Goal: Task Accomplishment & Management: Manage account settings

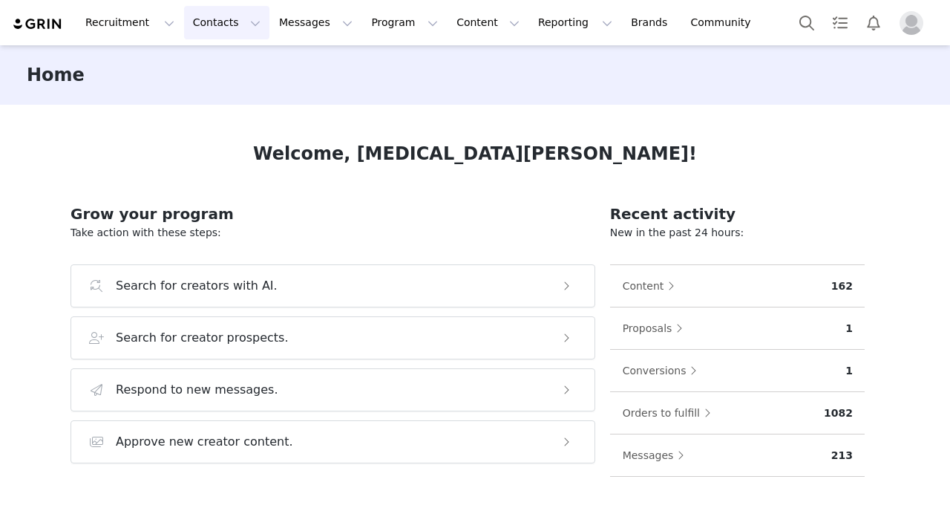
click at [212, 28] on button "Contacts Contacts" at bounding box center [226, 22] width 85 height 33
click at [217, 58] on p "Creators" at bounding box center [208, 66] width 45 height 16
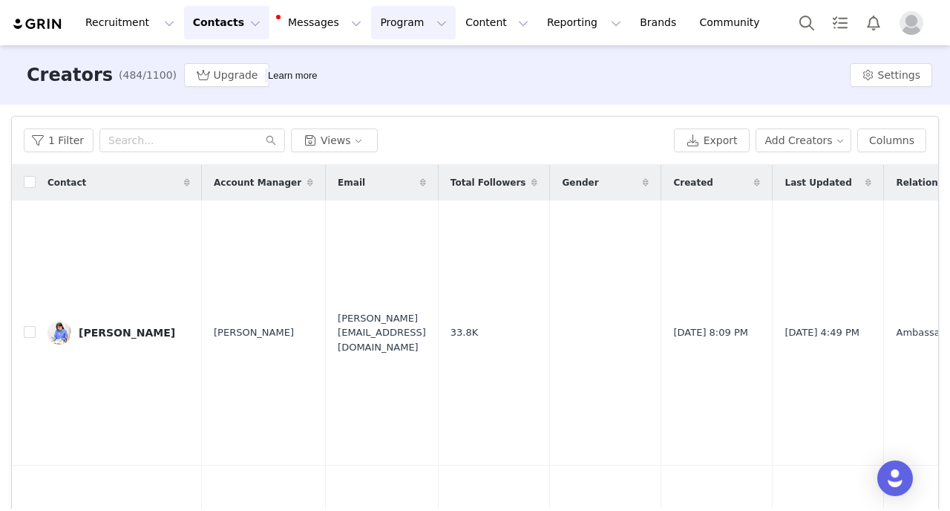
click at [387, 19] on button "Program Program" at bounding box center [413, 22] width 85 height 33
click at [386, 62] on p "Activations" at bounding box center [388, 66] width 57 height 16
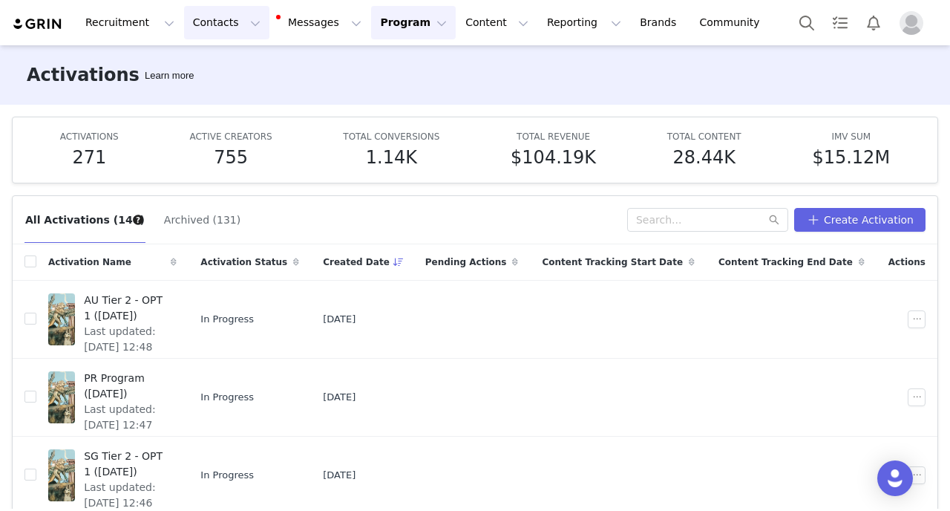
click at [198, 22] on button "Contacts Contacts" at bounding box center [226, 22] width 85 height 33
click at [216, 65] on p "Creators" at bounding box center [208, 66] width 45 height 16
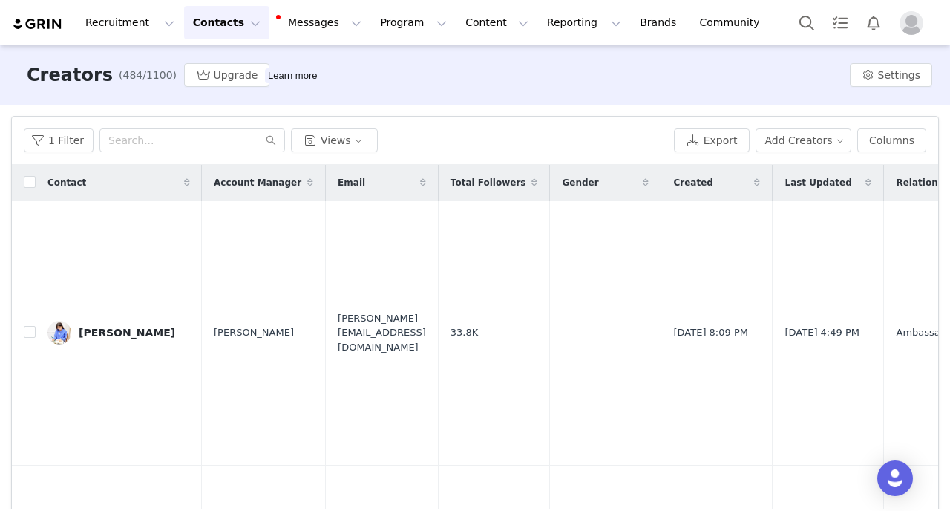
click at [215, 37] on button "Contacts Contacts" at bounding box center [226, 22] width 85 height 33
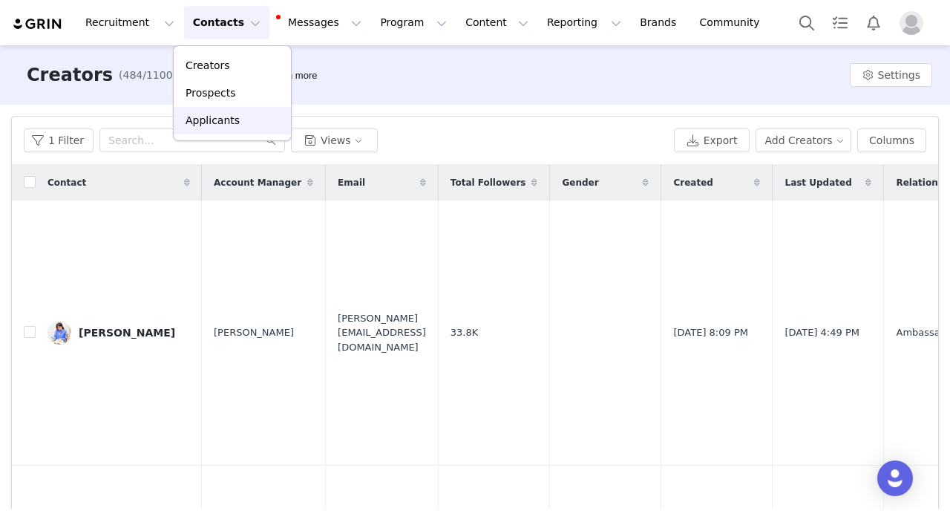
click at [215, 129] on link "Applicants" at bounding box center [232, 120] width 117 height 27
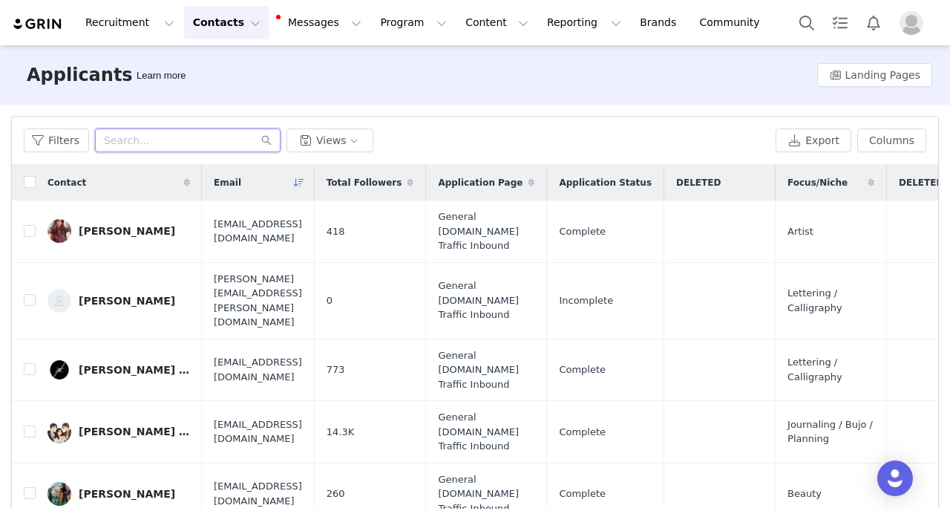
click at [155, 144] on input "text" at bounding box center [188, 140] width 186 height 24
paste input "jddesignsandco@gmail.com"
type input "jddesignsandco@gmail.com"
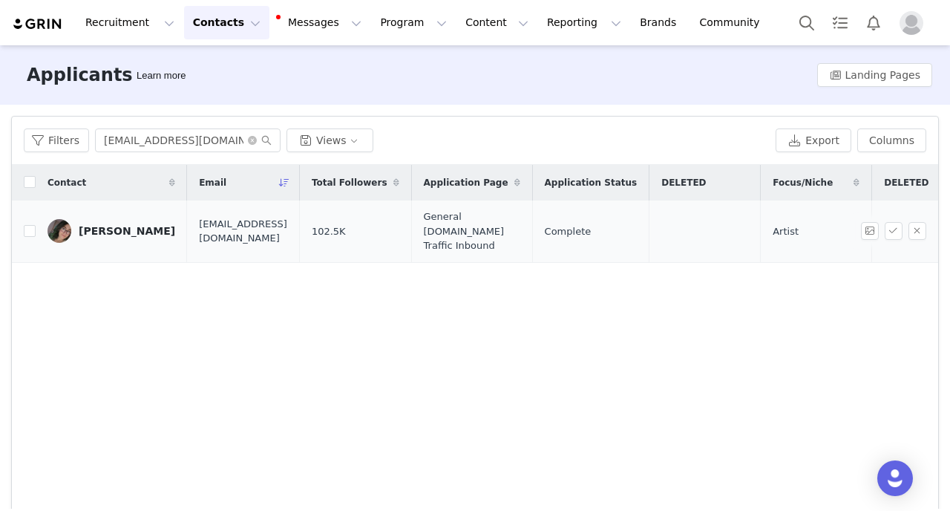
click at [134, 226] on div "Jastia Dufresne" at bounding box center [127, 231] width 96 height 12
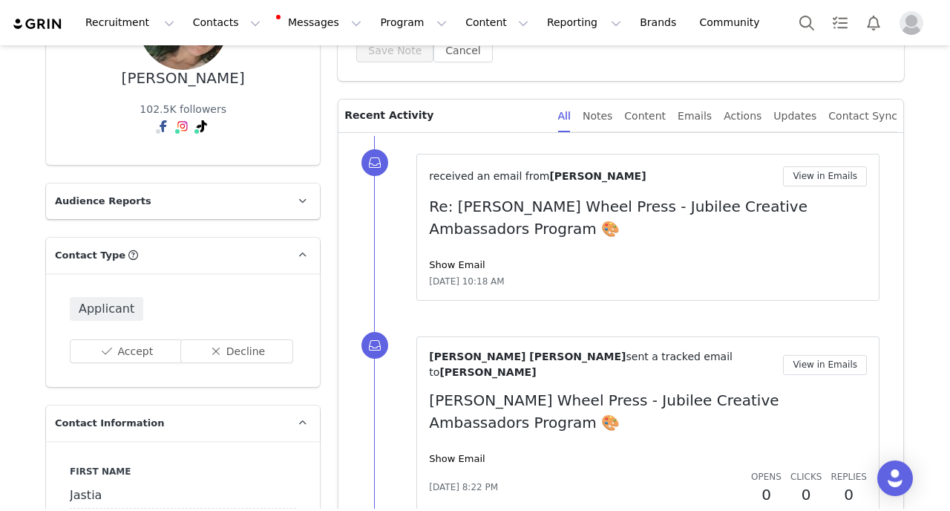
scroll to position [340, 0]
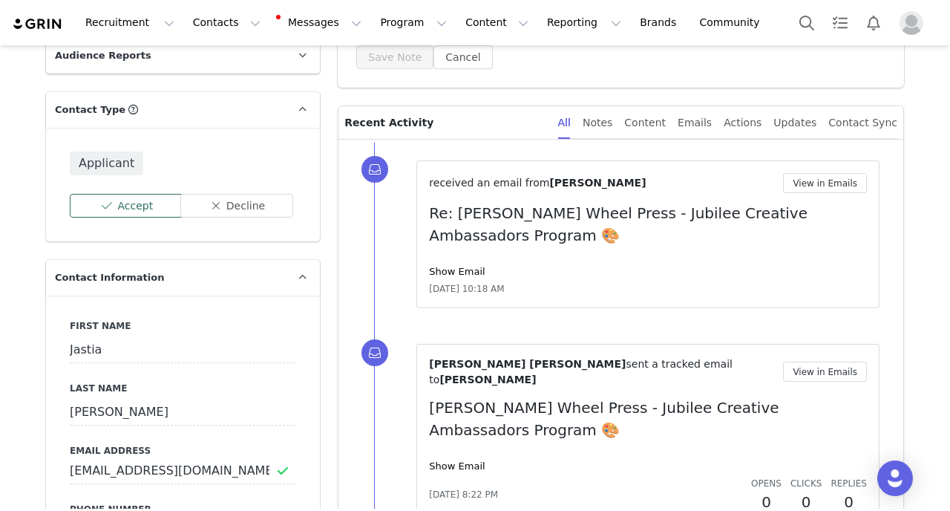
click at [115, 201] on button "Accept" at bounding box center [127, 206] width 114 height 24
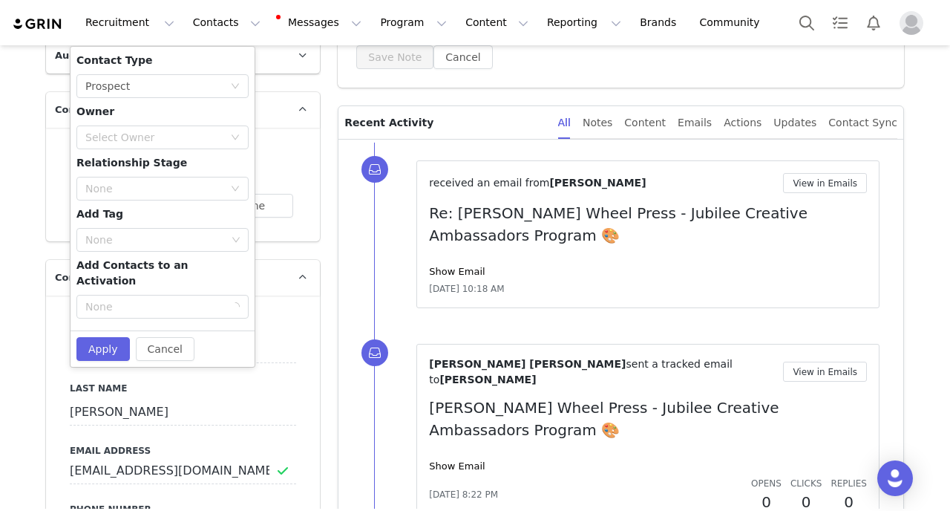
click at [165, 100] on div "Contact Type None Prospect Owner Select Owner Relationship Stage None Add Tag N…" at bounding box center [162, 189] width 172 height 272
click at [163, 88] on div "None Prospect" at bounding box center [157, 86] width 145 height 22
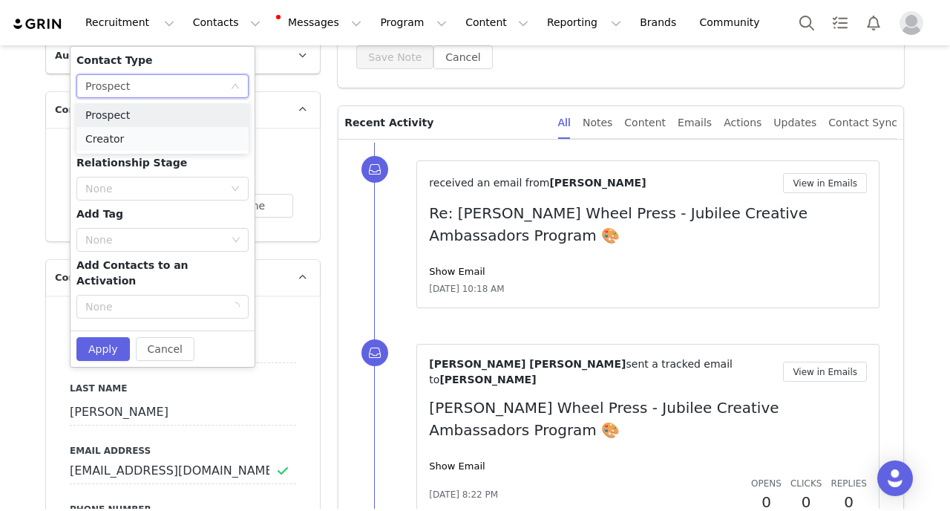
click at [148, 132] on li "Creator" at bounding box center [162, 139] width 172 height 24
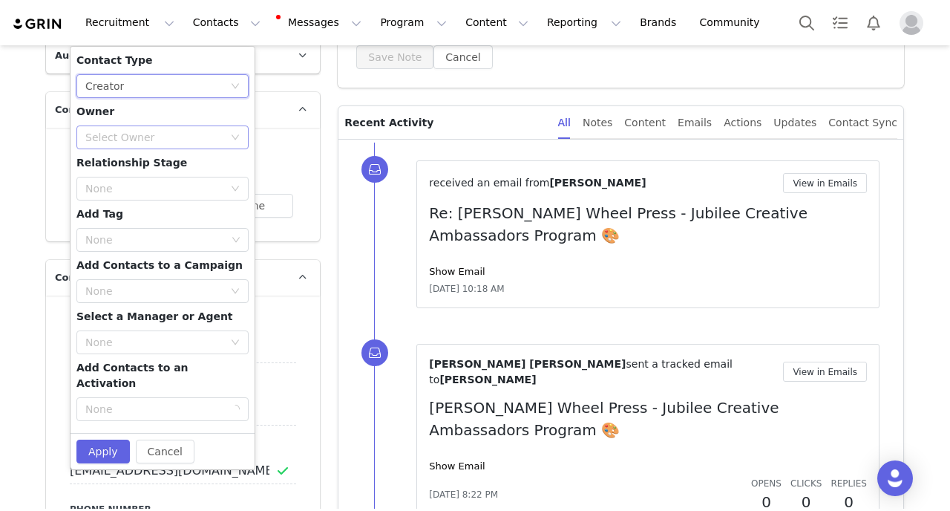
click at [159, 135] on div "Select Owner" at bounding box center [154, 137] width 138 height 15
click at [148, 158] on li "[PERSON_NAME] [PERSON_NAME]" at bounding box center [162, 166] width 172 height 24
click at [178, 181] on div "None" at bounding box center [154, 188] width 138 height 15
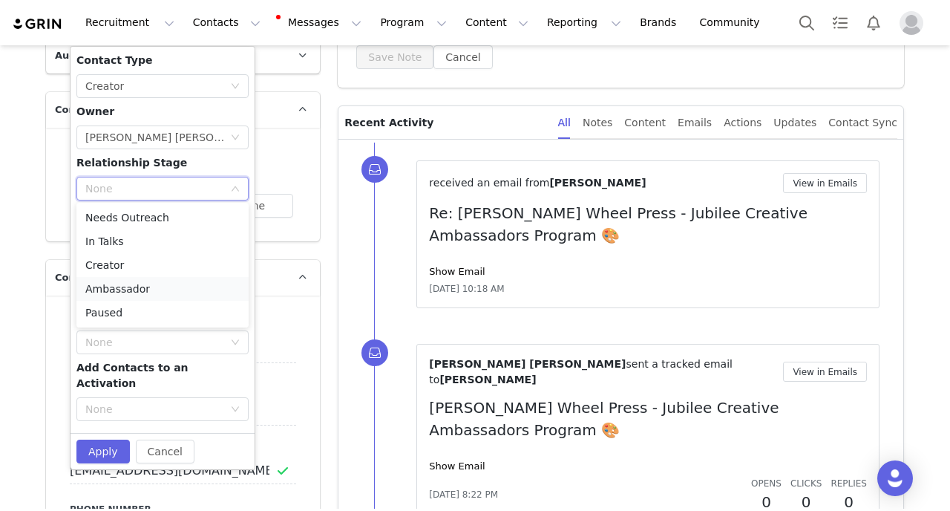
click at [138, 278] on li "Ambassador" at bounding box center [162, 289] width 172 height 24
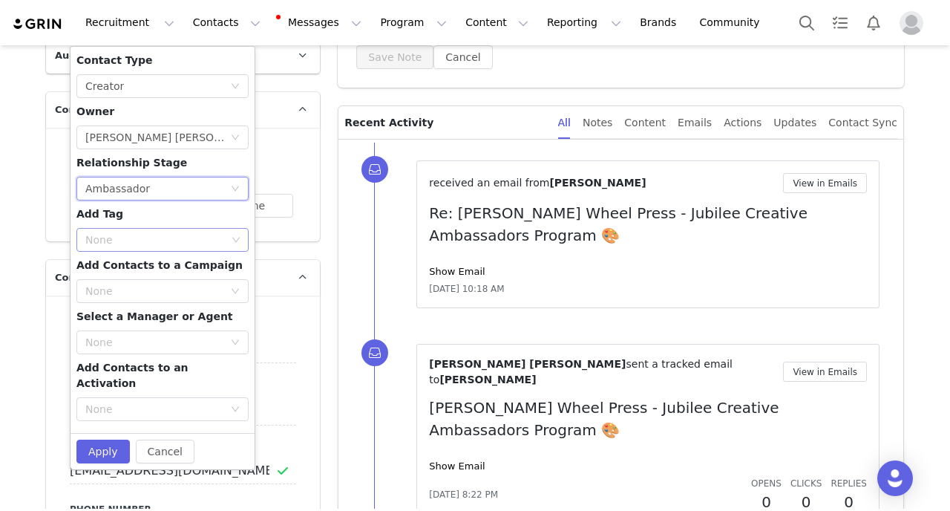
click at [155, 245] on div "None" at bounding box center [155, 239] width 141 height 15
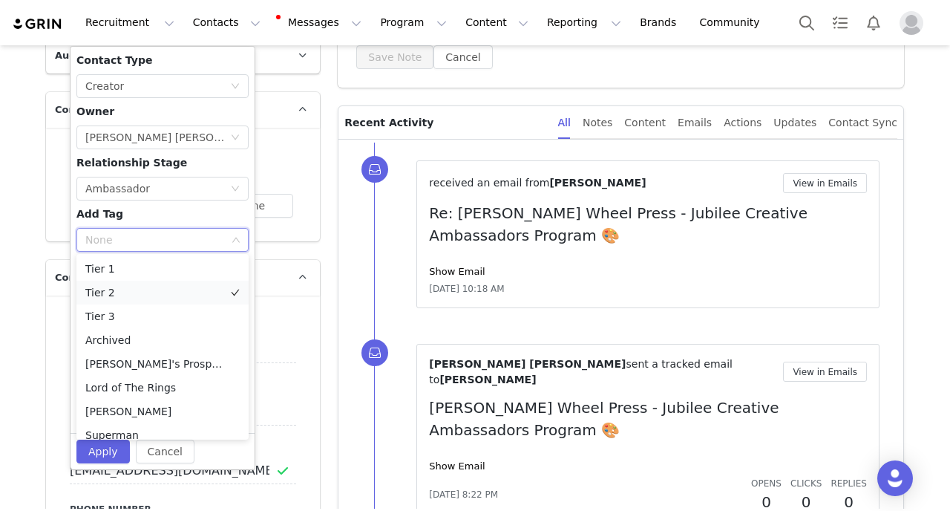
click at [137, 297] on li "Tier 2" at bounding box center [162, 293] width 172 height 24
click at [179, 206] on div "Contact Type None Creator Owner Select Owner Syeda Fizza Jafri Relationship Sta…" at bounding box center [162, 240] width 172 height 374
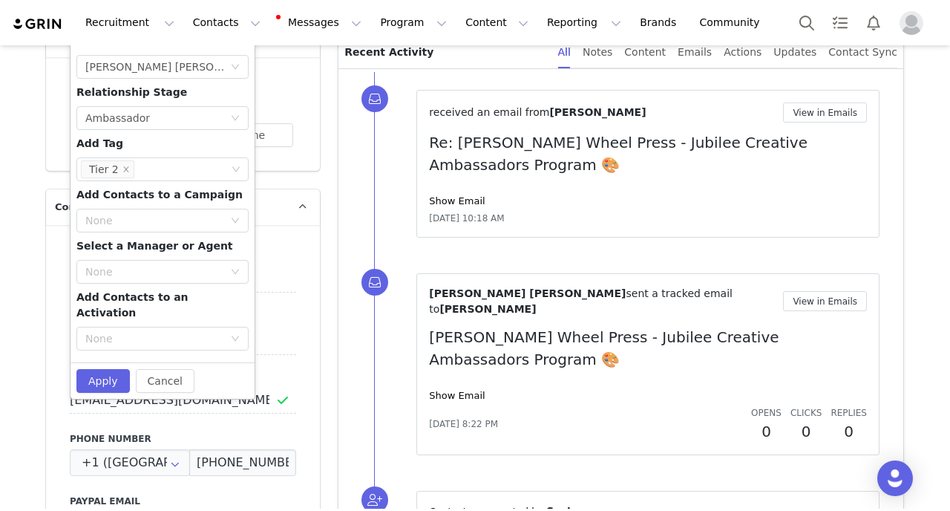
scroll to position [413, 0]
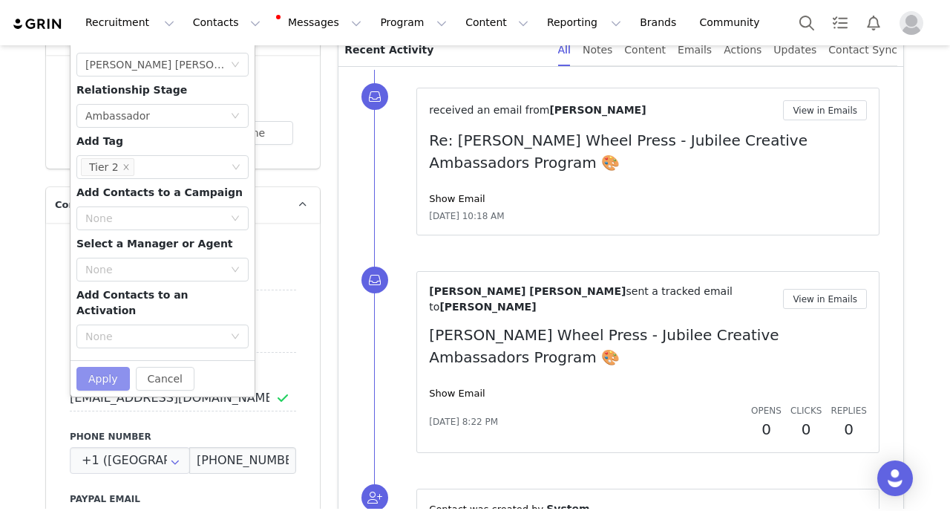
click at [109, 367] on button "Apply" at bounding box center [102, 379] width 53 height 24
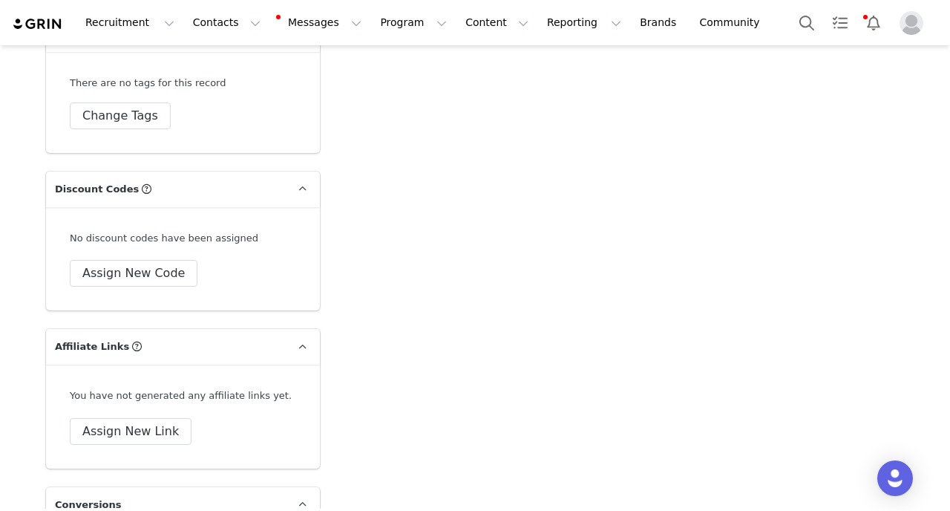
scroll to position [4020, 0]
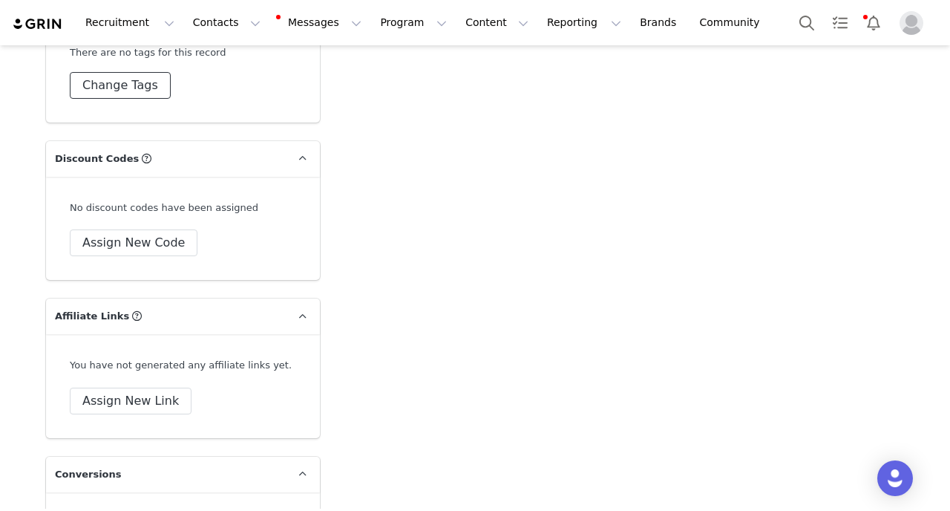
click at [124, 72] on button "Change Tags" at bounding box center [120, 85] width 101 height 27
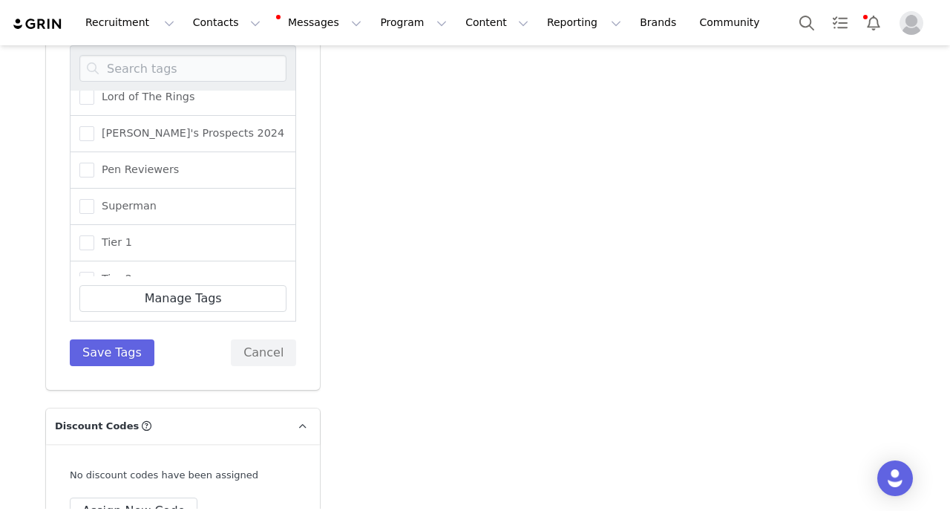
scroll to position [108, 0]
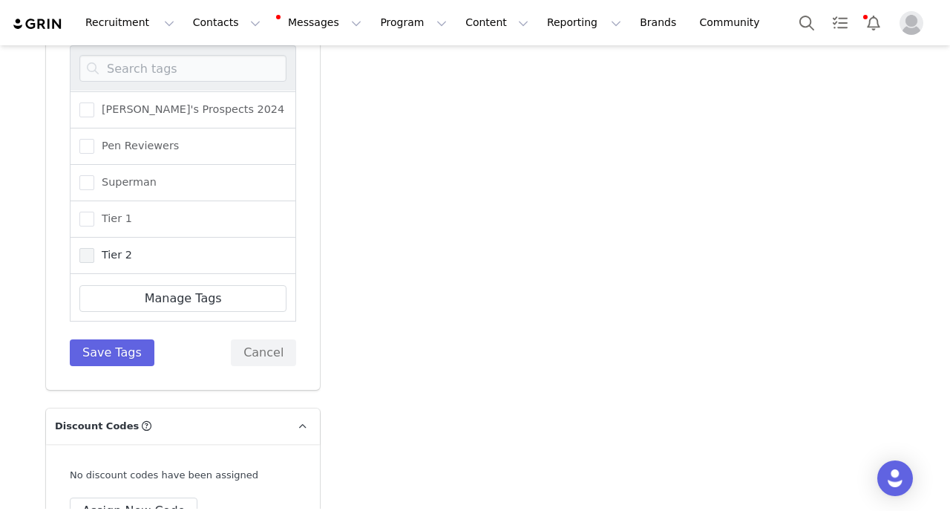
click at [85, 248] on span at bounding box center [86, 255] width 15 height 15
click at [94, 248] on input "Tier 2" at bounding box center [94, 248] width 0 height 0
click at [107, 339] on button "Save Tags" at bounding box center [112, 352] width 85 height 27
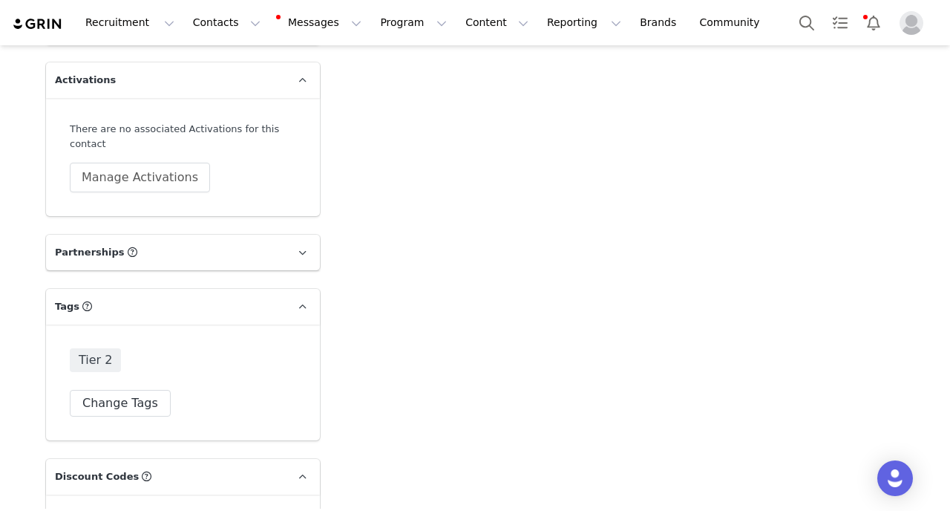
scroll to position [3714, 0]
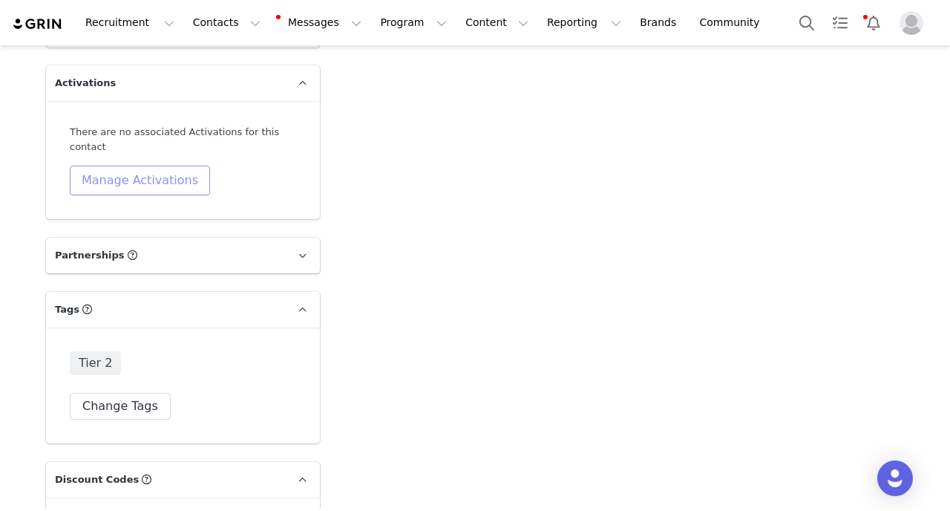
click at [189, 166] on button "Manage Activations" at bounding box center [140, 181] width 140 height 30
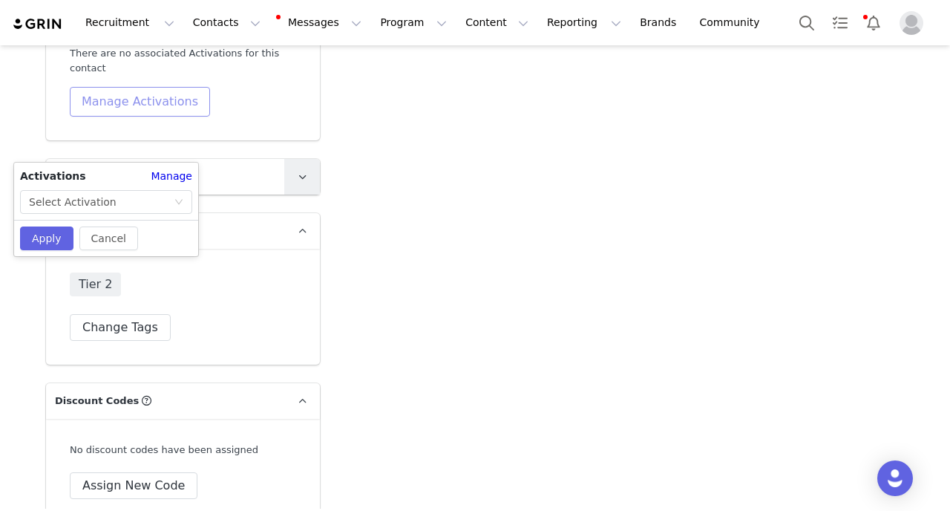
scroll to position [3811, 0]
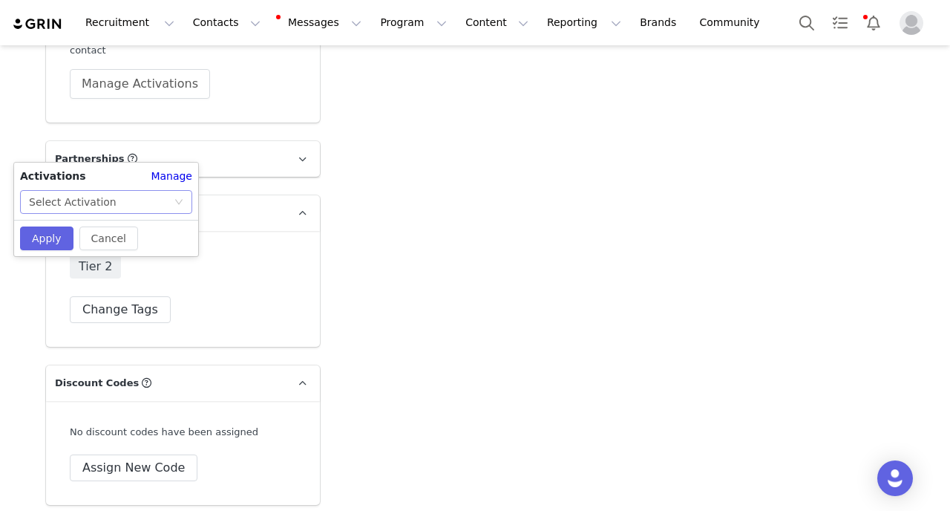
click at [162, 200] on div "Select Activation" at bounding box center [101, 202] width 145 height 22
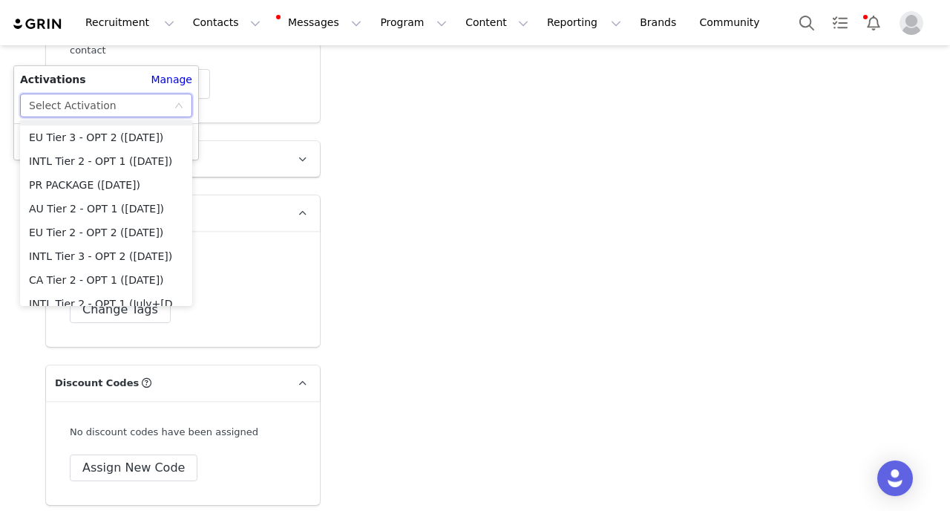
scroll to position [1023, 0]
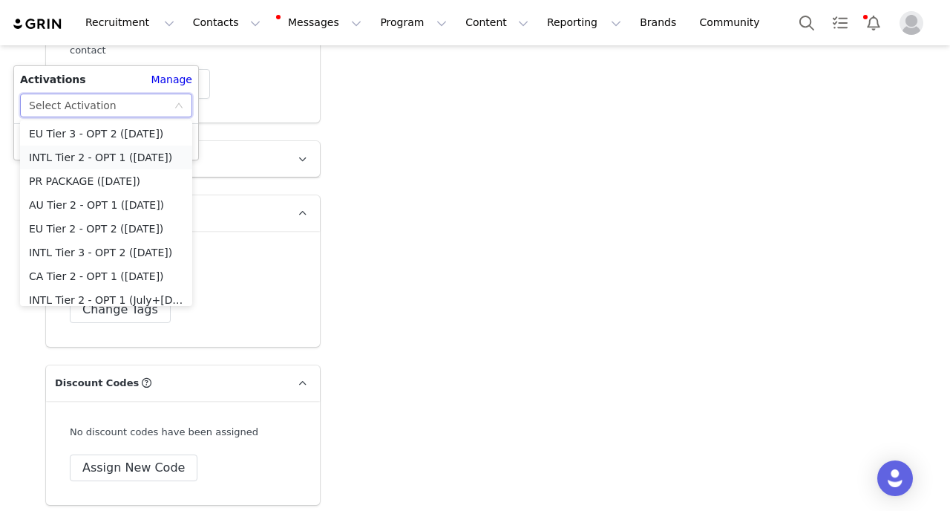
click at [81, 162] on li "INTL Tier 2 - OPT 1 ([DATE])" at bounding box center [106, 157] width 172 height 24
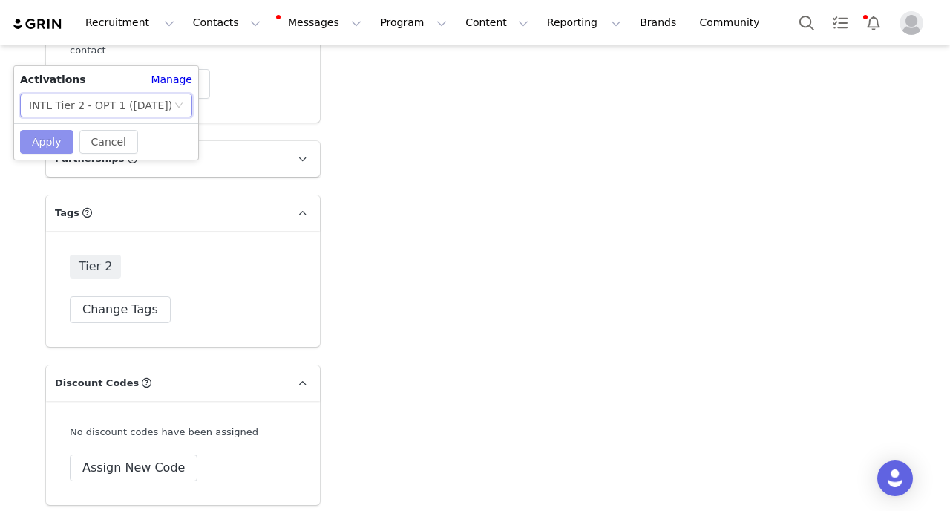
click at [57, 149] on button "Apply" at bounding box center [46, 142] width 53 height 24
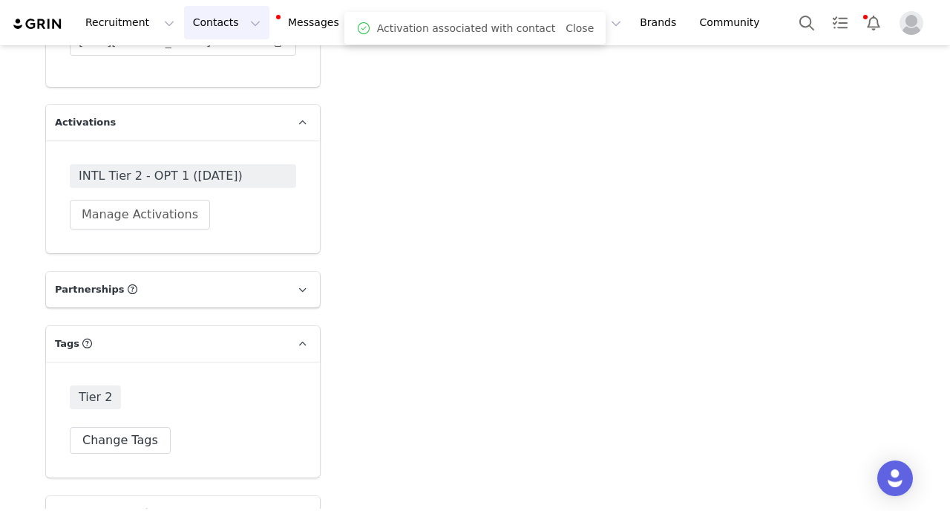
scroll to position [3676, 0]
click at [225, 31] on button "Contacts Contacts" at bounding box center [226, 22] width 85 height 33
click at [226, 133] on link "Applicants" at bounding box center [232, 120] width 117 height 27
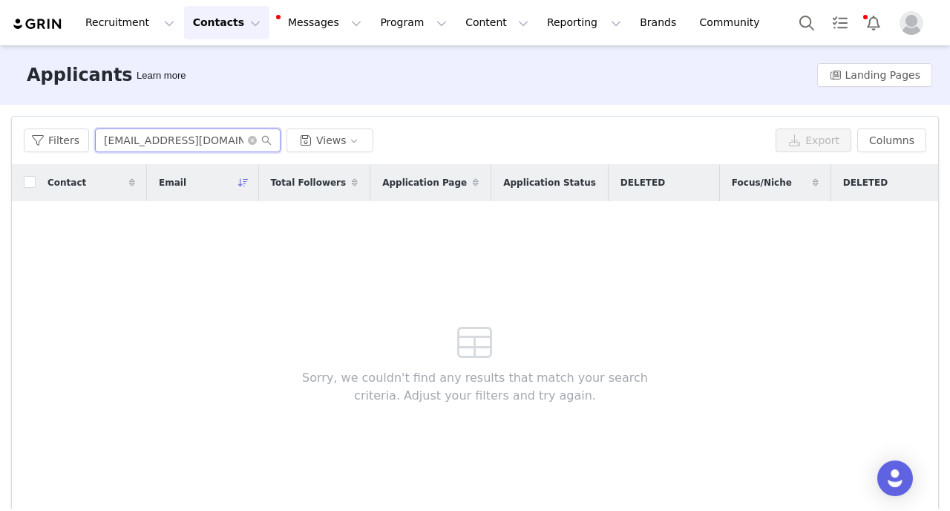
drag, startPoint x: 240, startPoint y: 140, endPoint x: 51, endPoint y: 121, distance: 189.5
click at [95, 128] on input "jddesignsandco@gmail.com" at bounding box center [188, 140] width 186 height 24
click at [250, 140] on icon "icon: close-circle" at bounding box center [252, 140] width 9 height 9
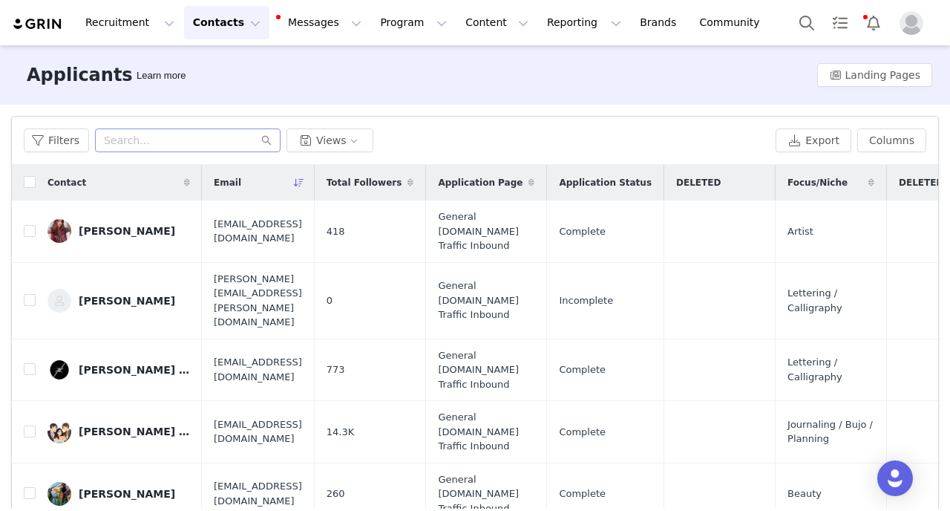
click at [215, 33] on button "Contacts Contacts" at bounding box center [226, 22] width 85 height 33
click at [226, 77] on link "Creators" at bounding box center [232, 65] width 117 height 27
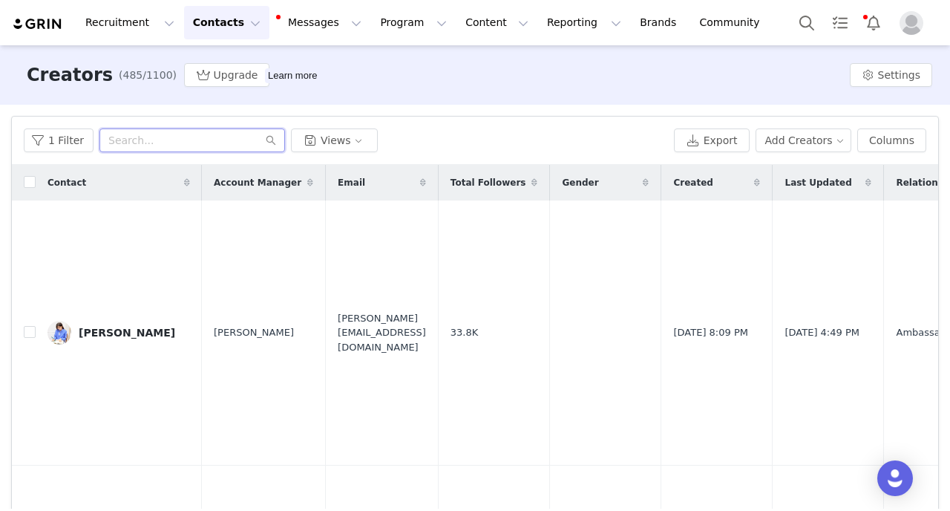
click at [206, 136] on input "text" at bounding box center [192, 140] width 186 height 24
paste input "jddesignsandco@gmail.com"
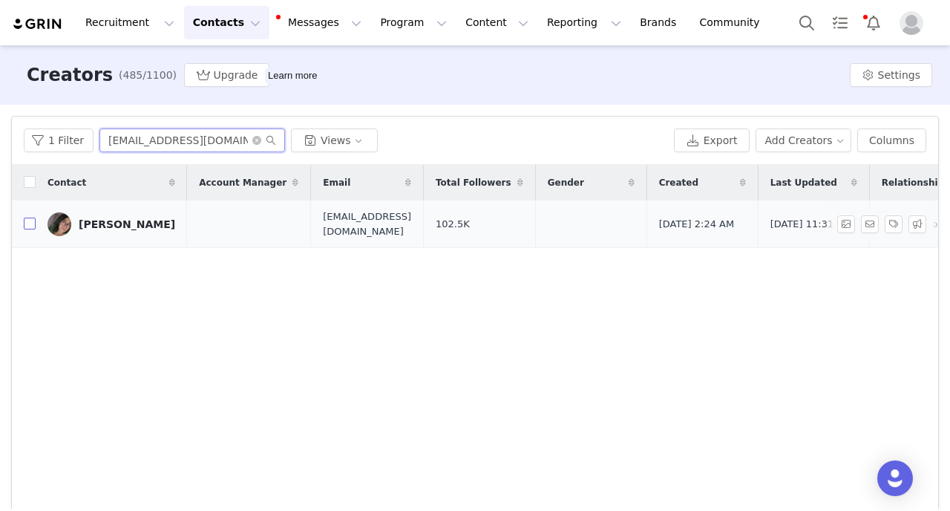
type input "jddesignsandco@gmail.com"
click at [30, 226] on input "checkbox" at bounding box center [30, 223] width 12 height 12
checkbox input "true"
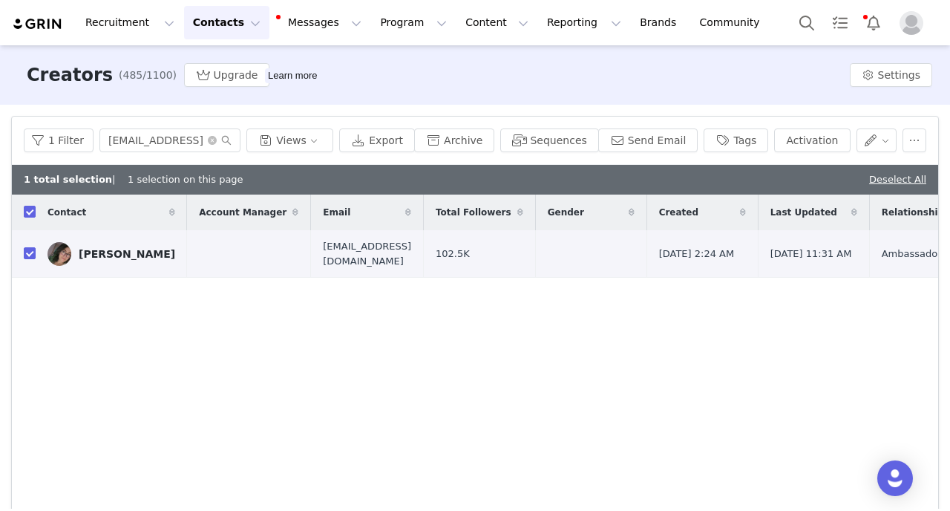
click at [882, 152] on div "1 Filter jddesignsandco@gmail.com Views Export Archive Sequences Send Email Tag…" at bounding box center [475, 141] width 926 height 48
click at [883, 140] on button "button" at bounding box center [877, 140] width 41 height 24
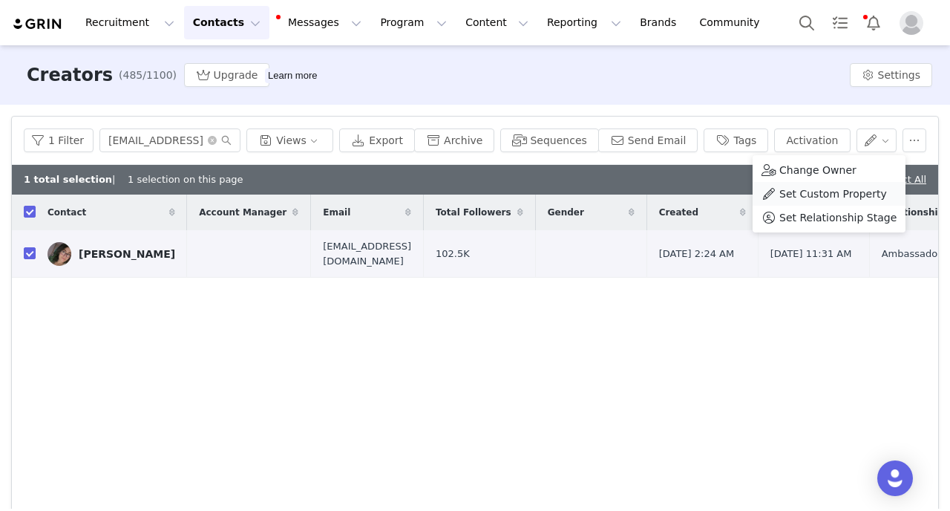
click at [848, 198] on span "Set Custom Property" at bounding box center [833, 194] width 108 height 16
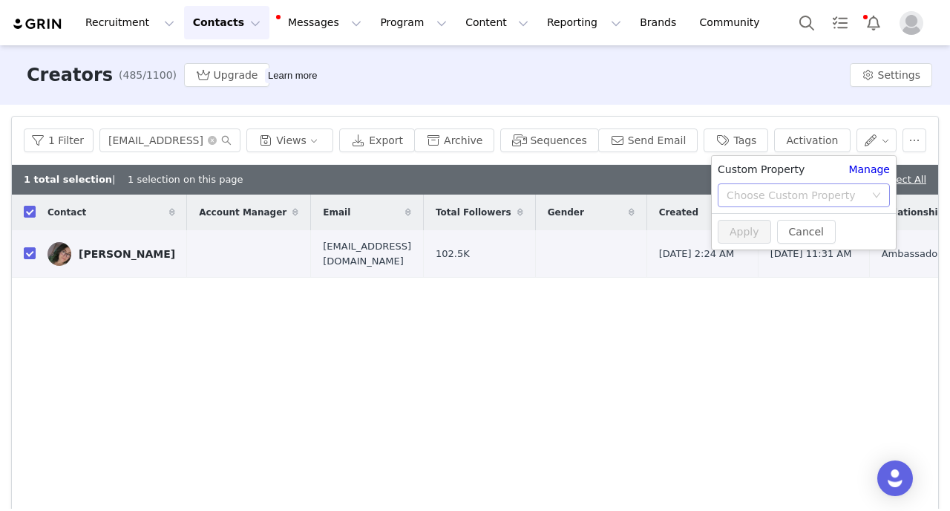
click at [742, 194] on div "Choose Custom Property" at bounding box center [796, 195] width 138 height 15
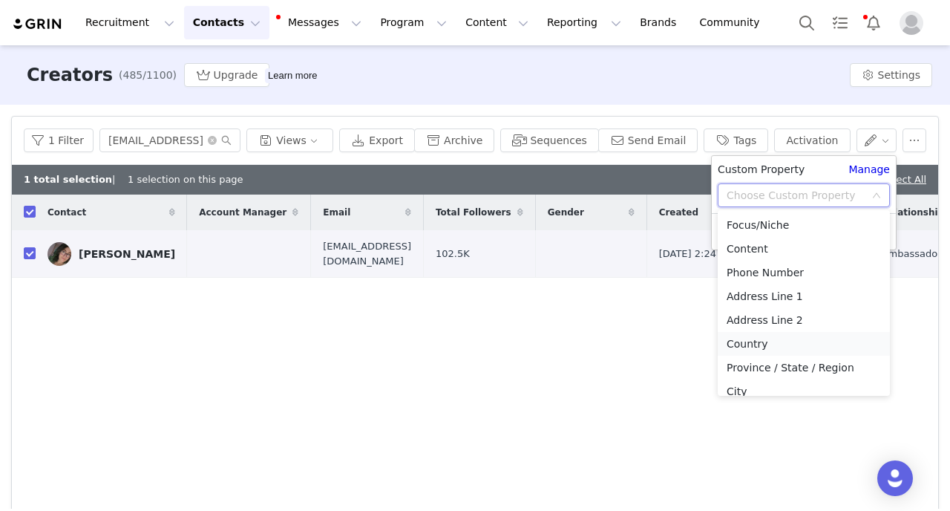
scroll to position [153, 0]
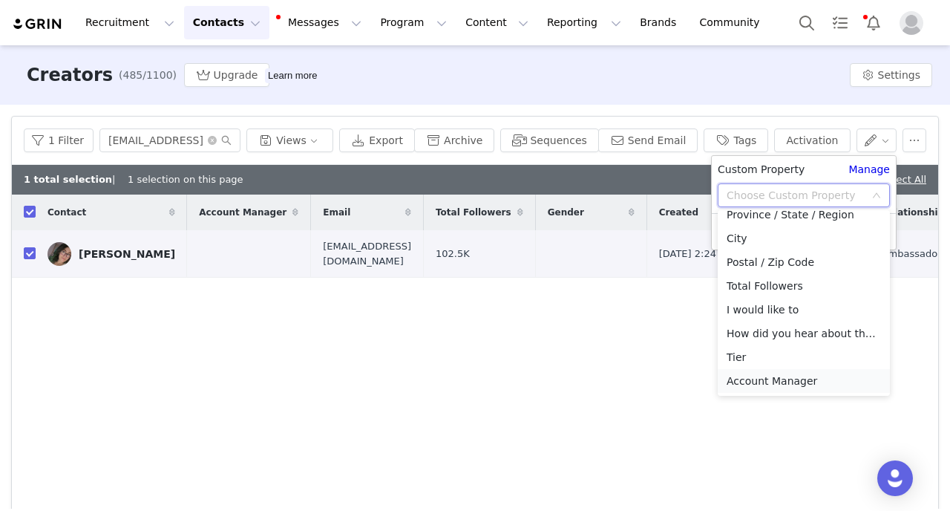
click at [747, 378] on li "Account Manager" at bounding box center [804, 381] width 172 height 24
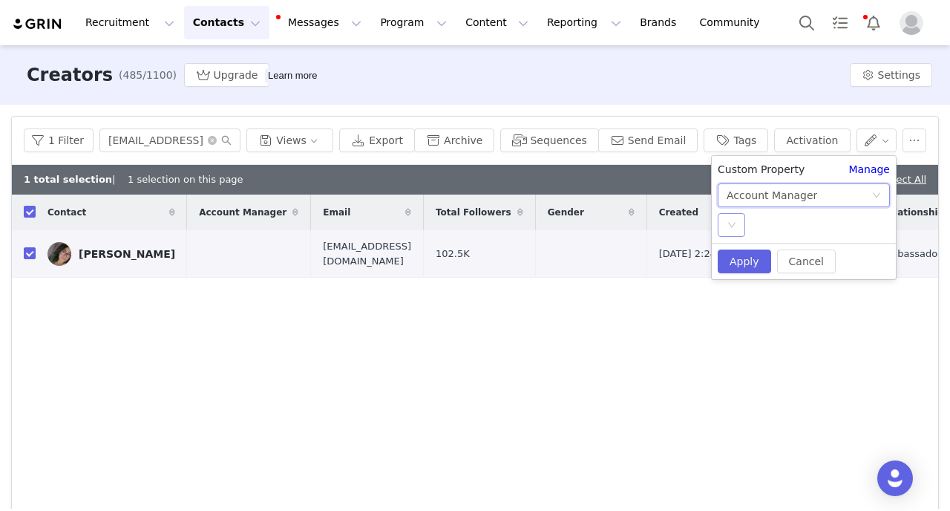
click at [736, 234] on div "Select" at bounding box center [731, 225] width 27 height 24
click at [747, 257] on li "[PERSON_NAME]" at bounding box center [804, 255] width 172 height 24
click at [747, 257] on button "Apply" at bounding box center [744, 261] width 53 height 24
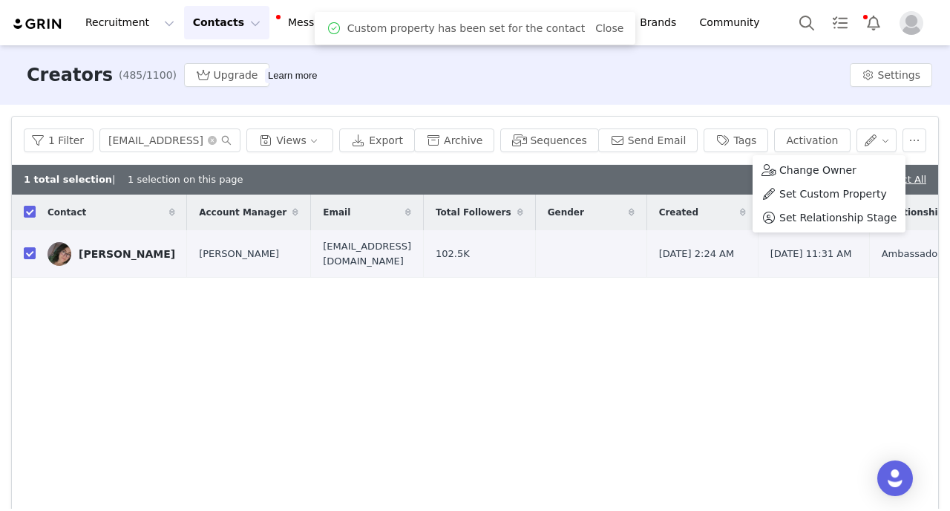
click at [30, 251] on input "checkbox" at bounding box center [30, 253] width 12 height 12
checkbox input "false"
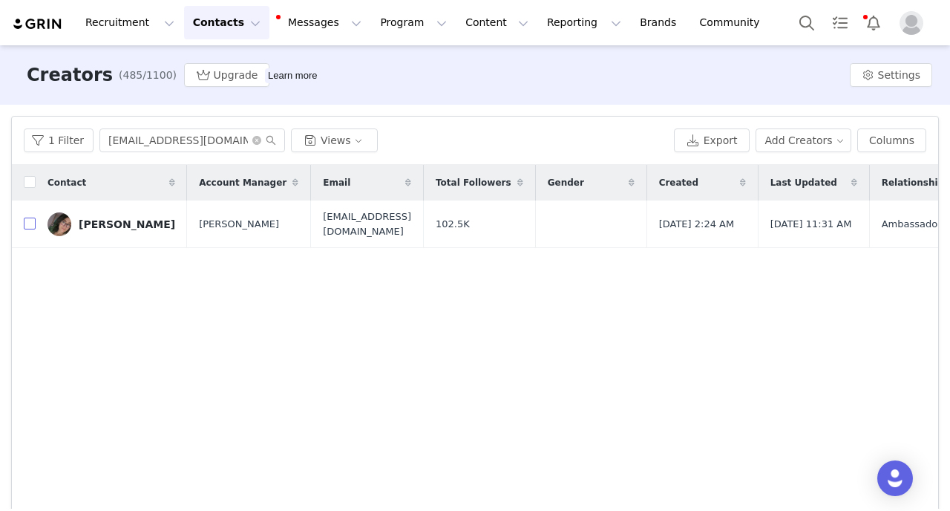
checkbox input "false"
click at [113, 208] on td "Jastia Dufresne" at bounding box center [111, 224] width 151 height 48
click at [114, 224] on div "Jastia Dufresne" at bounding box center [127, 224] width 96 height 12
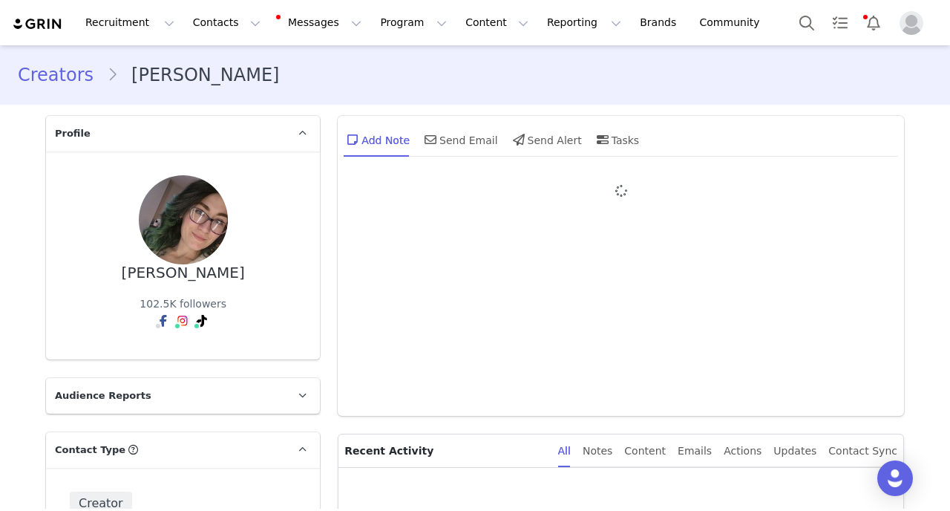
type input "+1 (United States)"
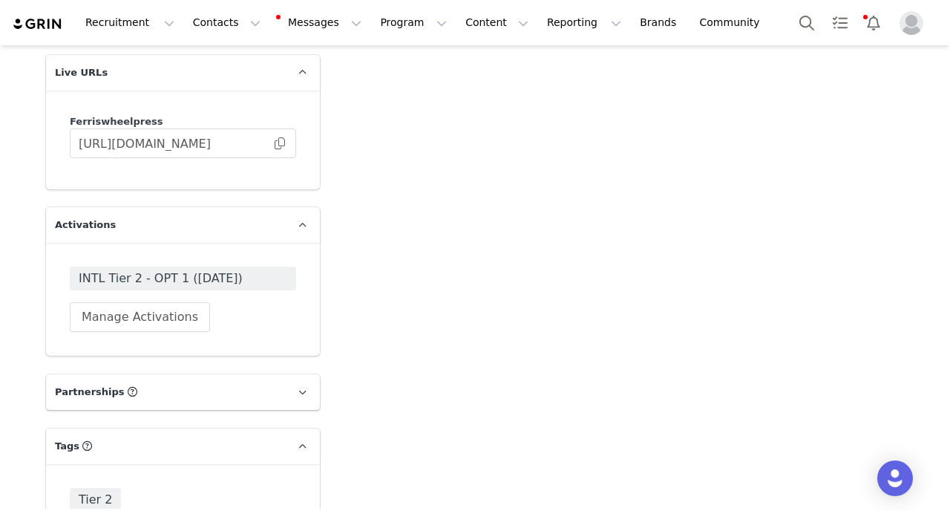
scroll to position [3571, 0]
click at [280, 145] on span at bounding box center [279, 145] width 15 height 0
click at [222, 30] on button "Contacts Contacts" at bounding box center [226, 22] width 85 height 33
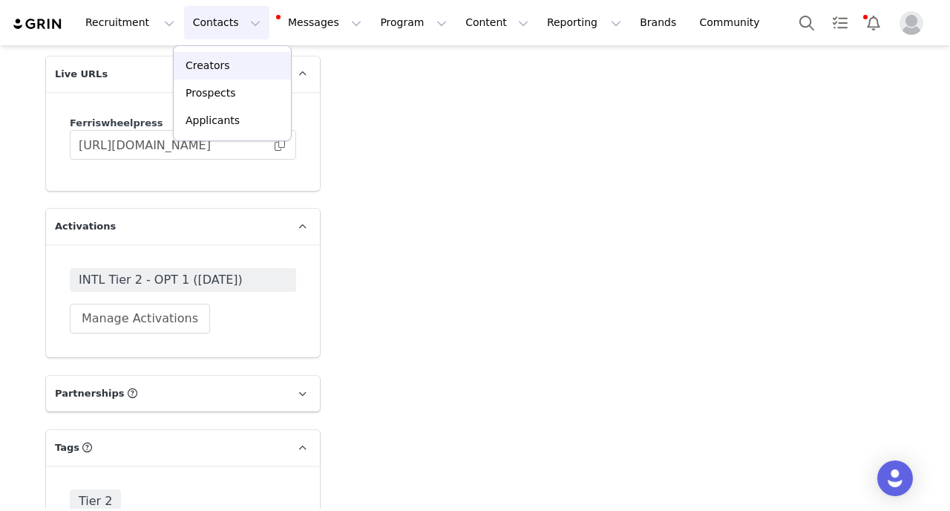
click at [222, 56] on link "Creators" at bounding box center [232, 65] width 117 height 27
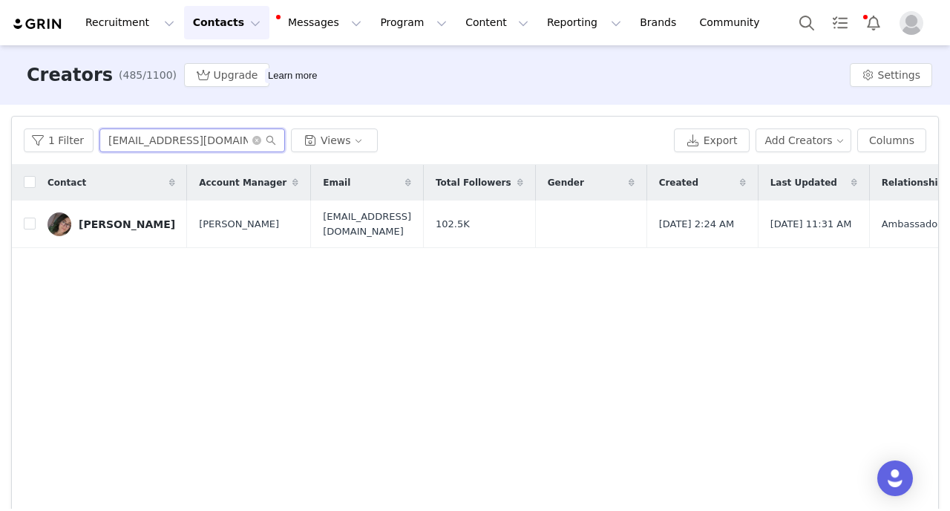
drag, startPoint x: 243, startPoint y: 137, endPoint x: 0, endPoint y: 102, distance: 246.1
click at [99, 128] on input "jddesignsandco@gmail.com" at bounding box center [192, 140] width 186 height 24
paste input "ojos_de_medusa@hot"
type input "[EMAIL_ADDRESS][DOMAIN_NAME]"
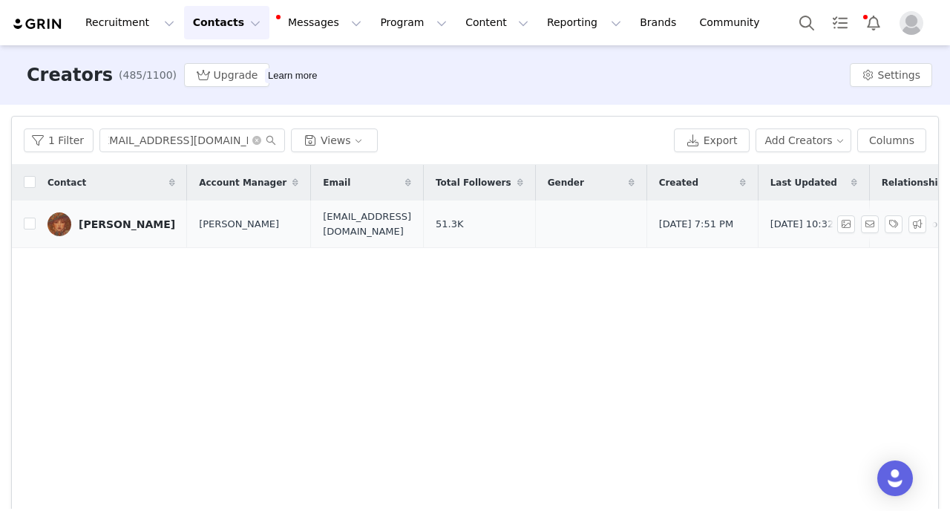
click at [157, 229] on div "[PERSON_NAME]" at bounding box center [127, 224] width 96 height 12
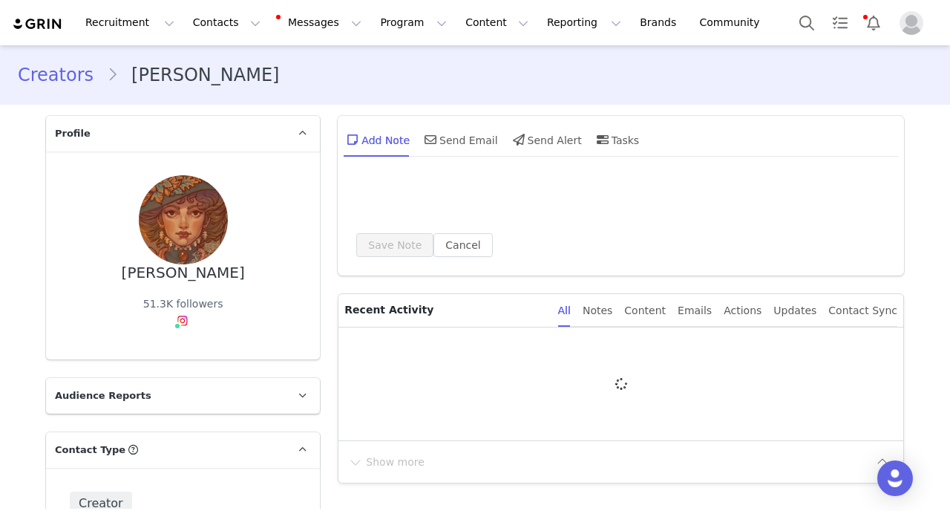
type input "+34 (Spain)"
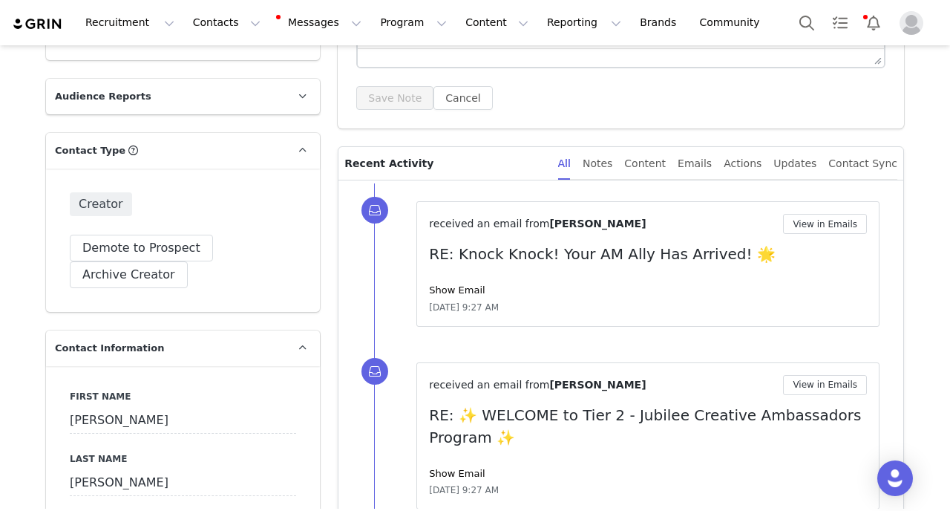
scroll to position [360, 0]
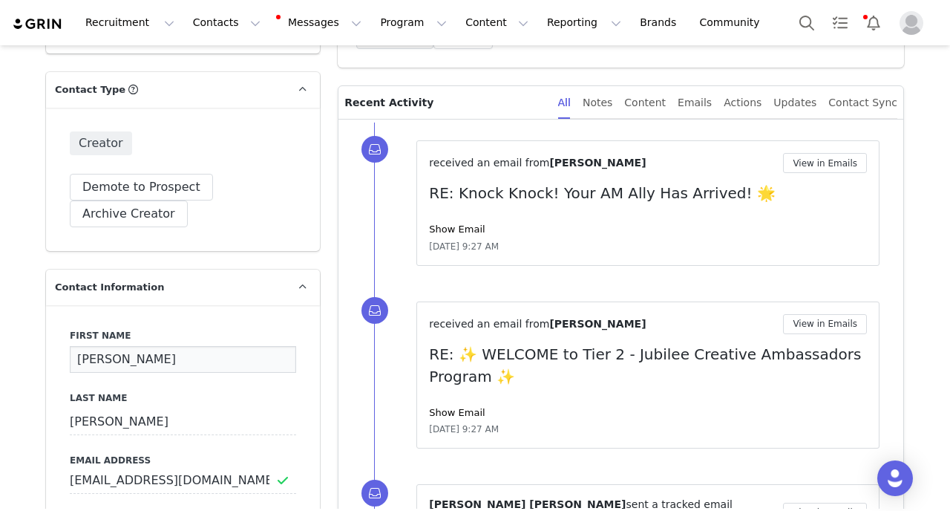
drag, startPoint x: 146, startPoint y: 362, endPoint x: 34, endPoint y: 360, distance: 112.1
drag, startPoint x: 148, startPoint y: 357, endPoint x: 46, endPoint y: 357, distance: 101.7
click at [70, 357] on input "Asunción" at bounding box center [183, 359] width 226 height 27
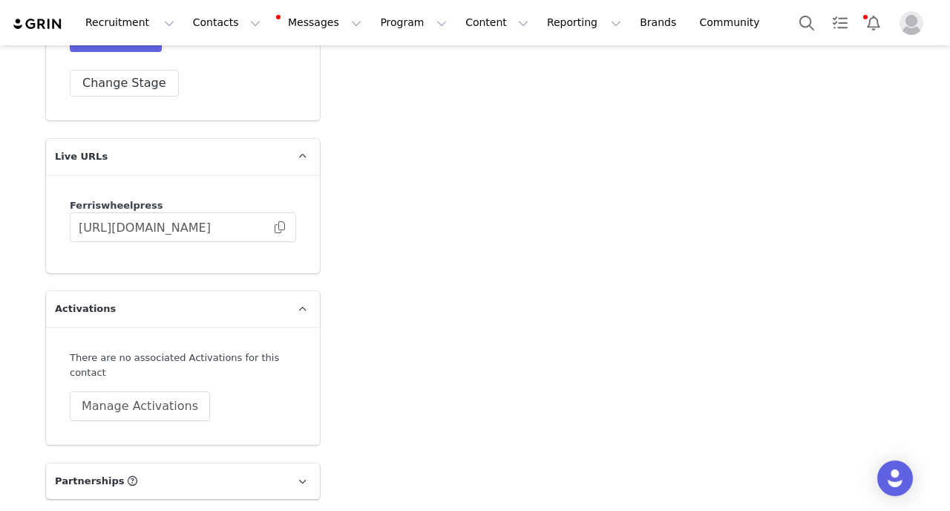
scroll to position [3426, 0]
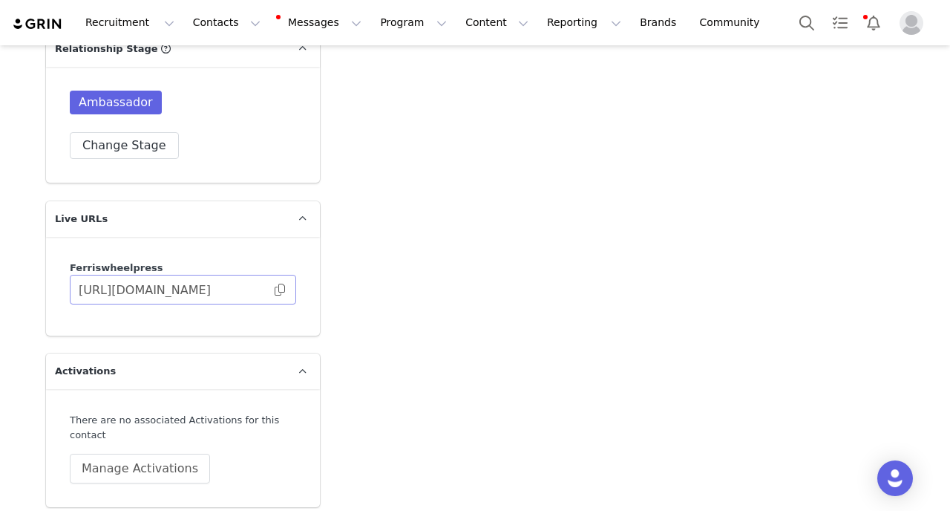
click at [279, 289] on span at bounding box center [279, 289] width 15 height 0
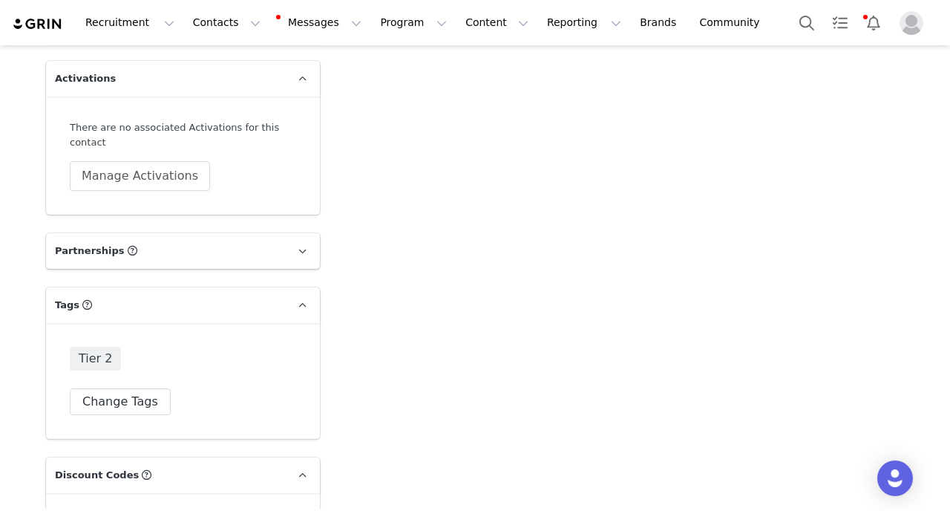
scroll to position [3716, 0]
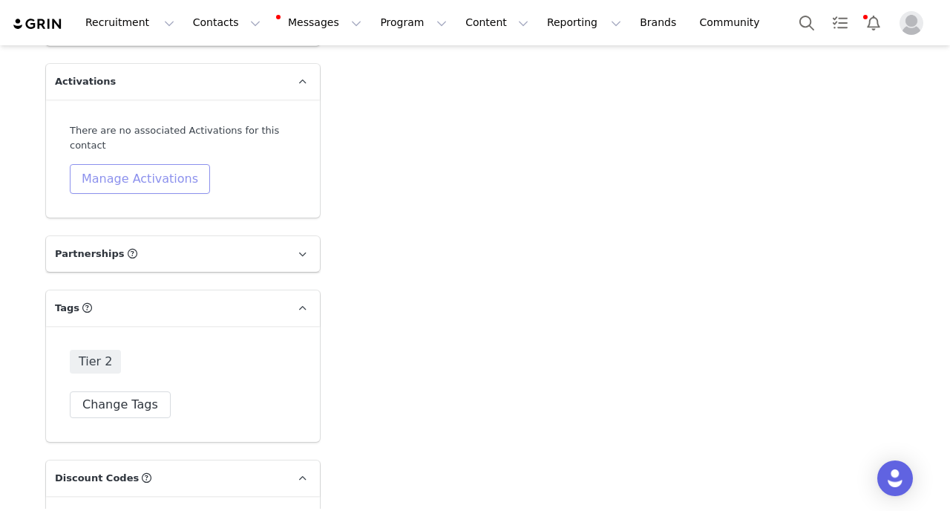
click at [174, 164] on button "Manage Activations" at bounding box center [140, 179] width 140 height 30
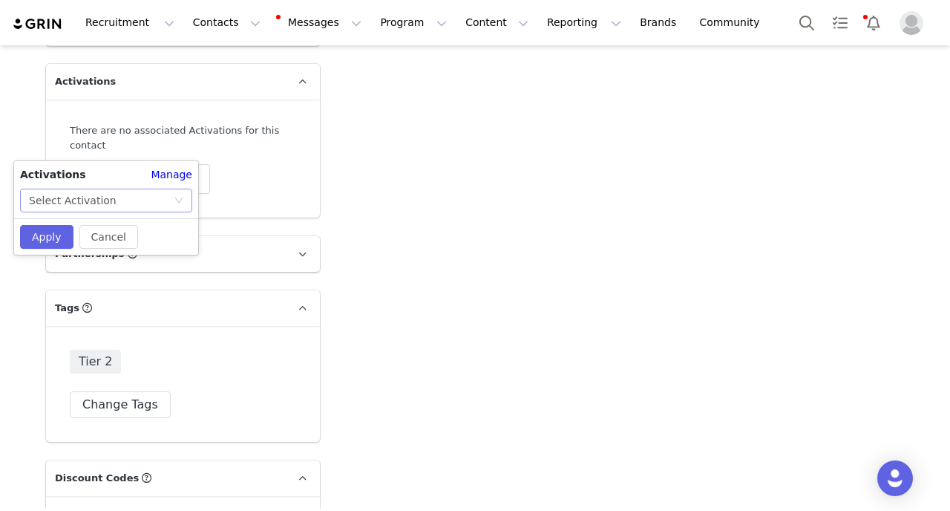
click at [171, 198] on div "Select Activation" at bounding box center [101, 200] width 145 height 22
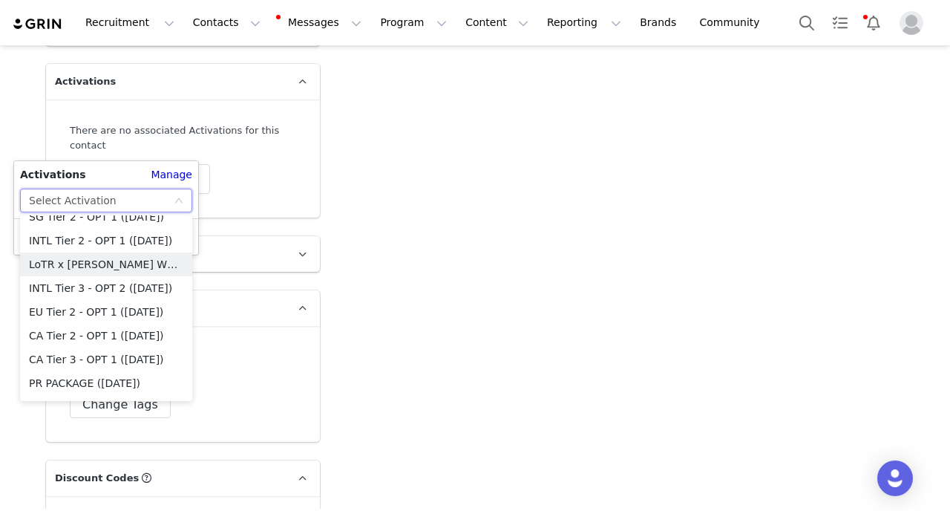
scroll to position [1274, 0]
click at [60, 316] on li "EU Tier 2 - OPT 1 ([DATE])" at bounding box center [106, 310] width 172 height 24
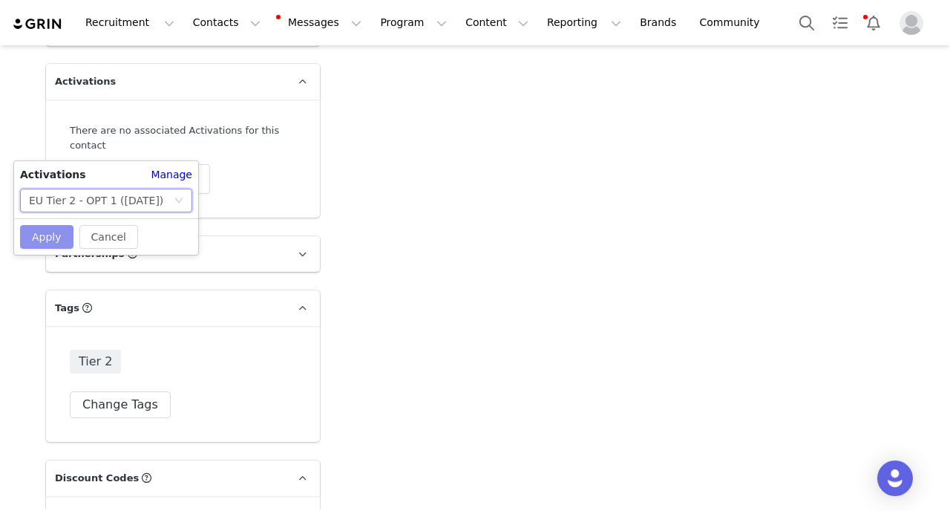
click at [53, 240] on button "Apply" at bounding box center [46, 237] width 53 height 24
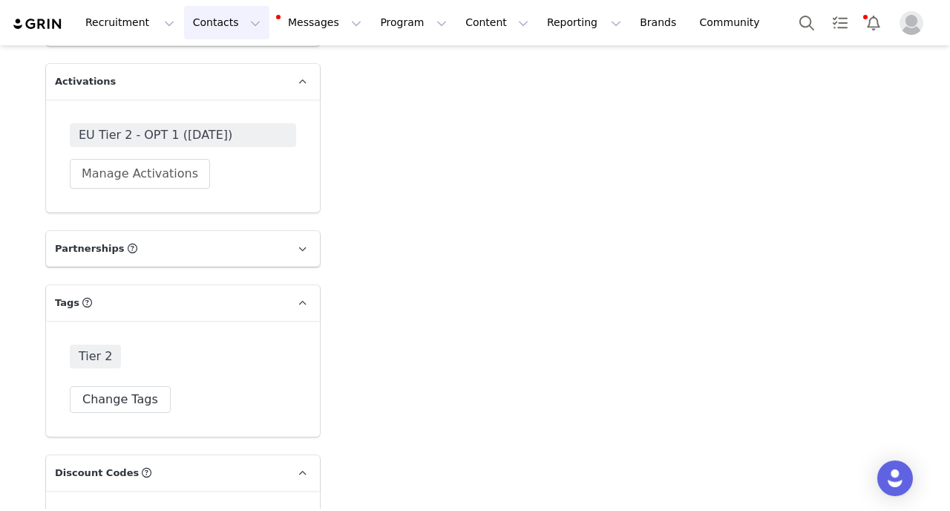
click at [232, 30] on button "Contacts Contacts" at bounding box center [226, 22] width 85 height 33
click at [232, 69] on div "Creators" at bounding box center [232, 66] width 99 height 16
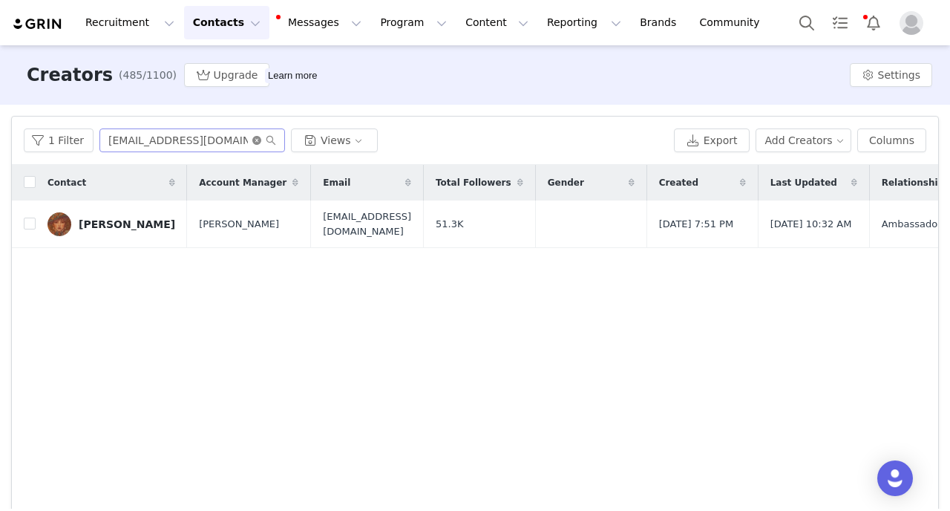
click at [254, 141] on icon "icon: close-circle" at bounding box center [256, 140] width 9 height 9
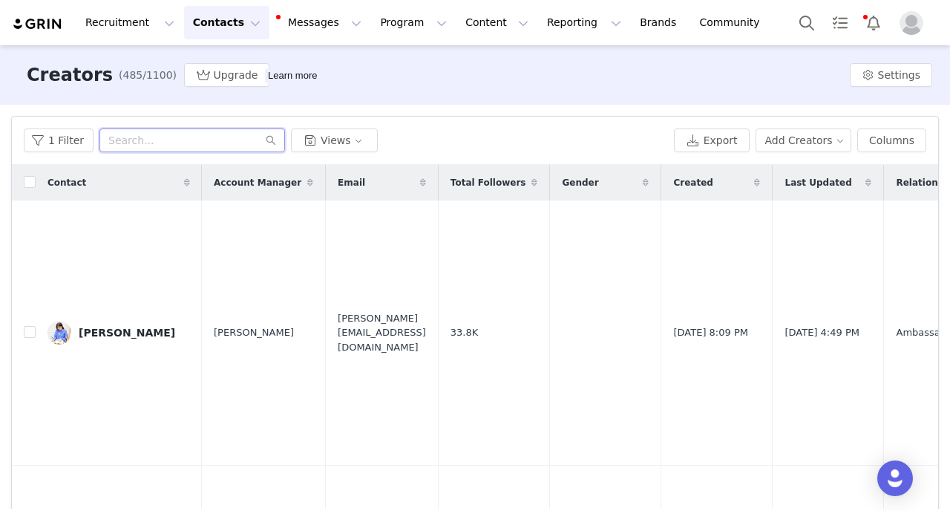
click at [199, 139] on input "text" at bounding box center [192, 140] width 186 height 24
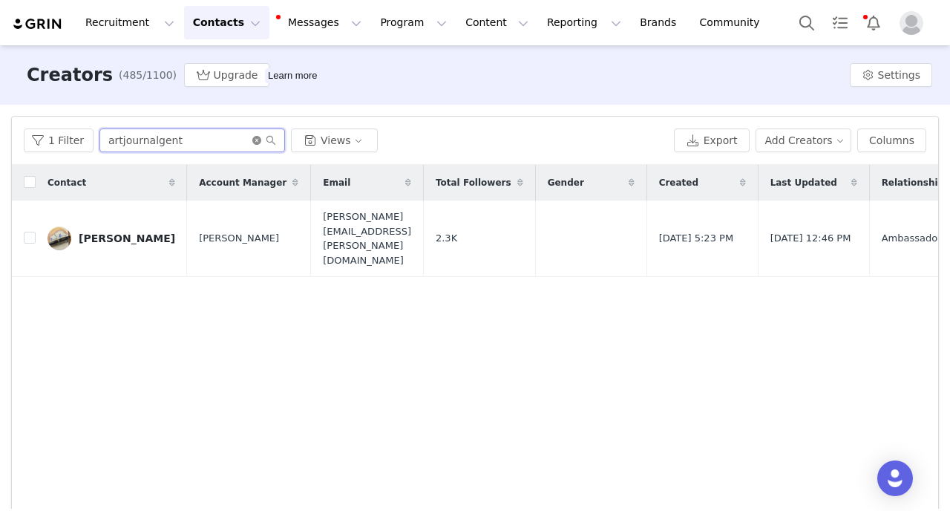
type input "artjournalgent"
click at [252, 139] on icon "icon: close-circle" at bounding box center [256, 140] width 9 height 9
